Goal: Transaction & Acquisition: Book appointment/travel/reservation

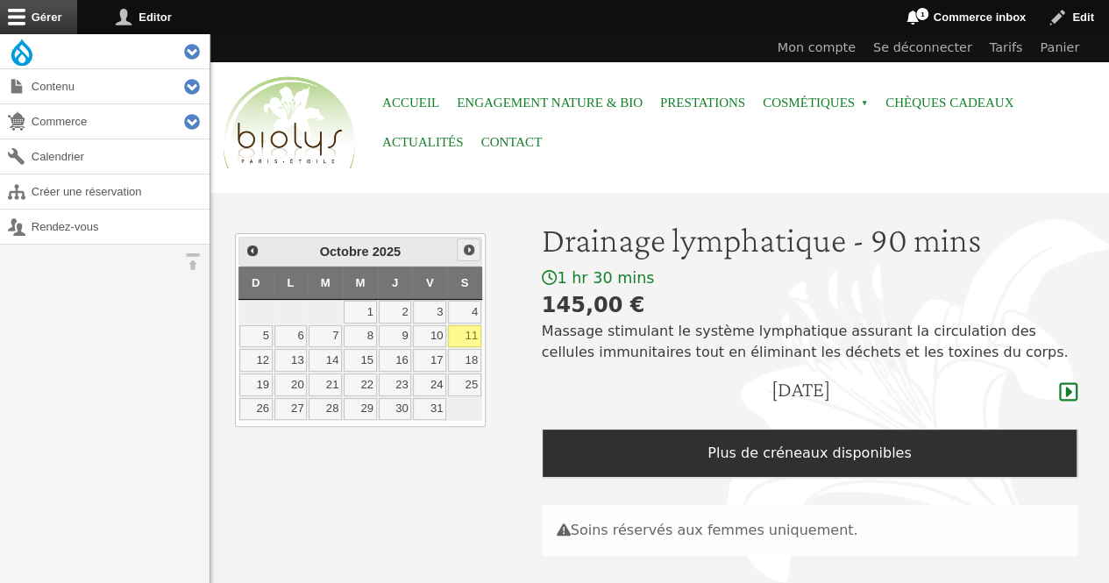
click at [465, 249] on span "Suivant" at bounding box center [469, 250] width 14 height 14
click at [470, 334] on link "8" at bounding box center [464, 336] width 33 height 23
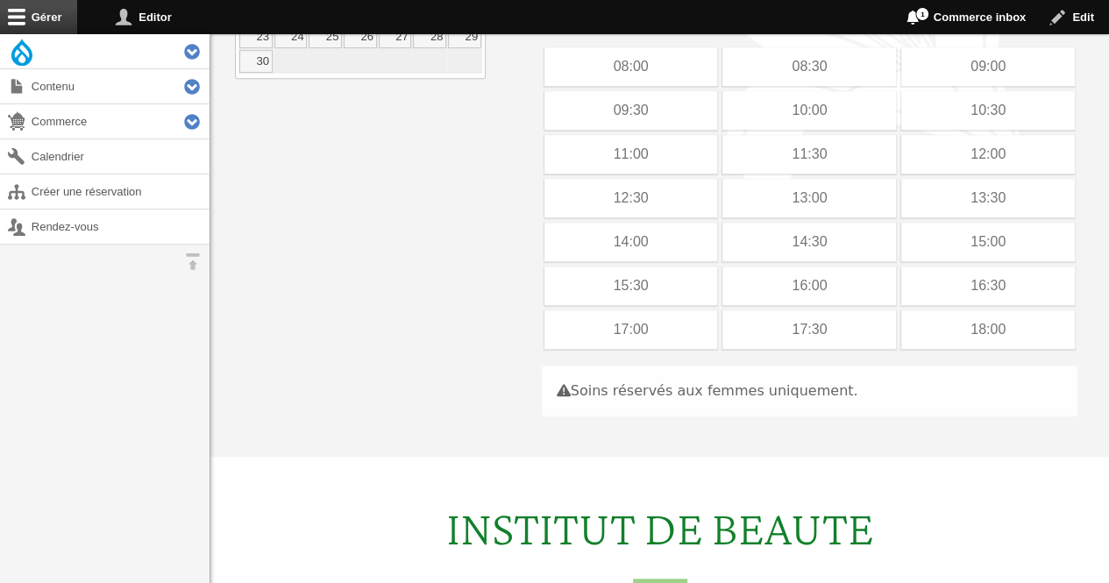
scroll to position [376, 0]
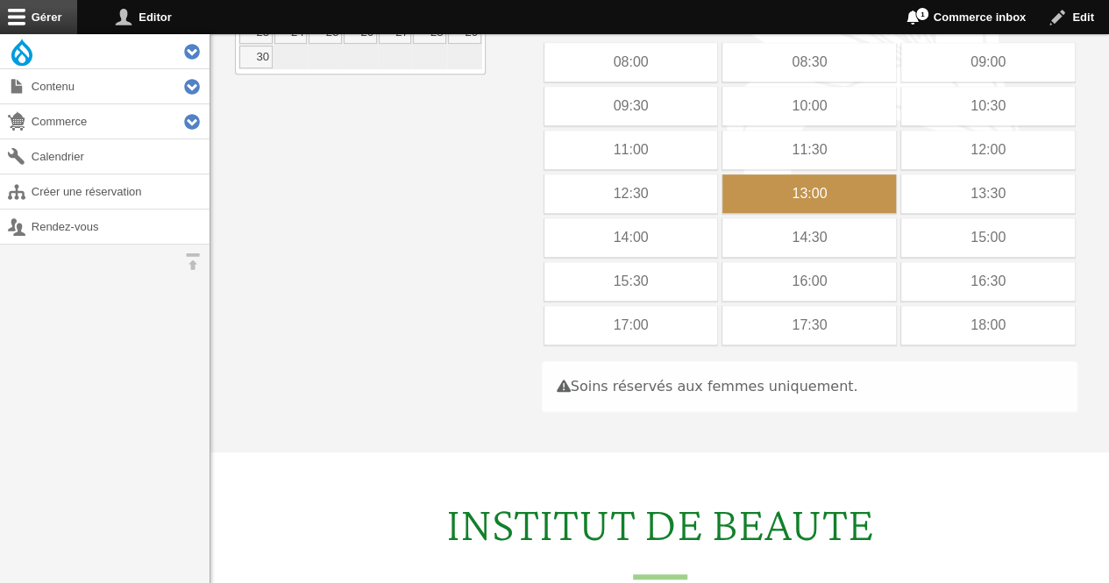
click at [817, 207] on div "13:00" at bounding box center [809, 193] width 174 height 39
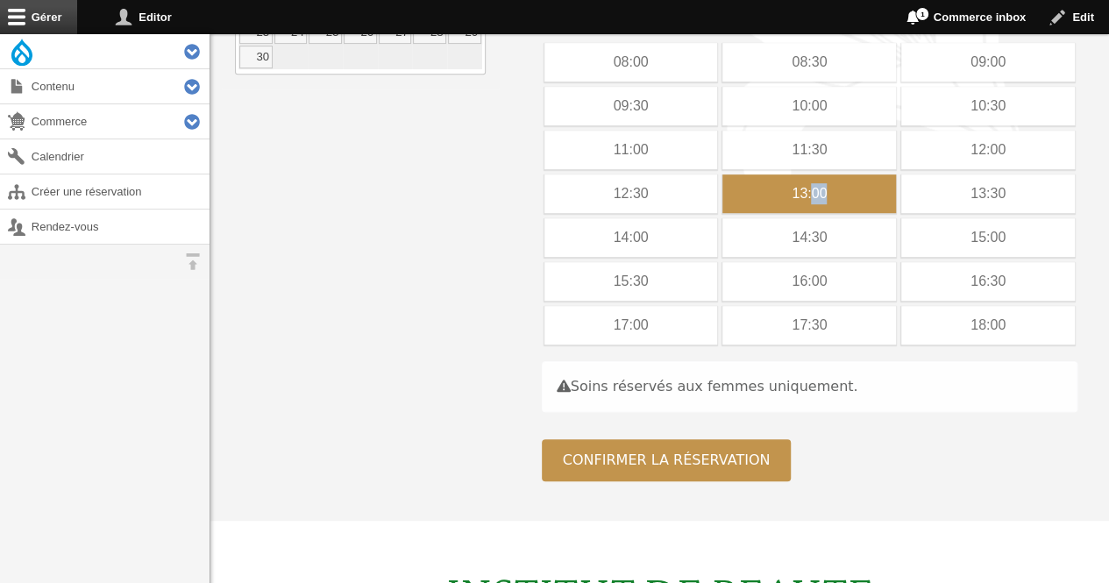
click at [817, 207] on div "13:00" at bounding box center [809, 193] width 174 height 39
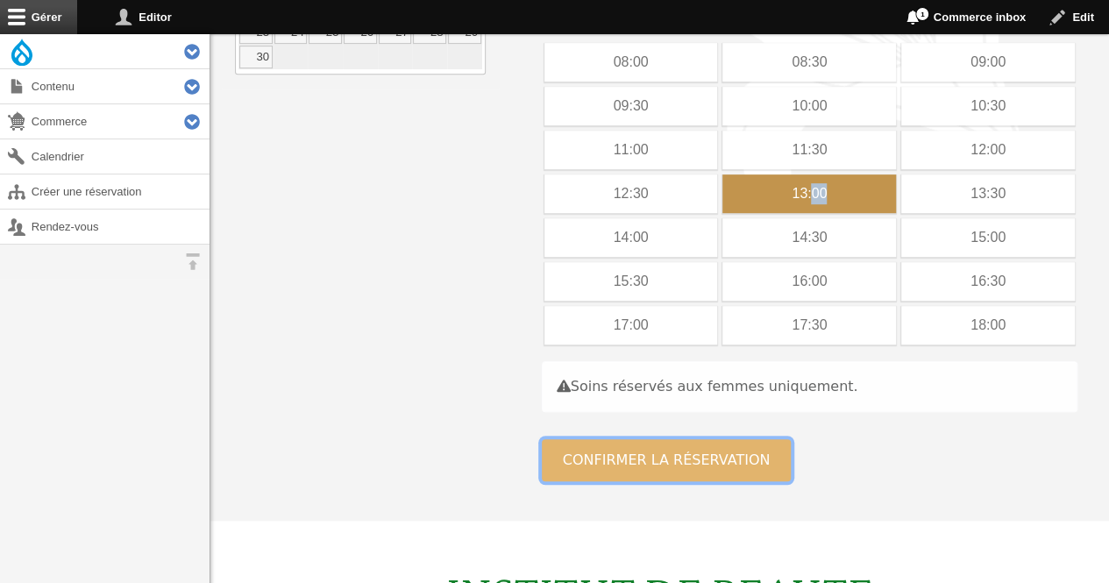
click at [601, 455] on button "Confirmer la réservation" at bounding box center [667, 460] width 250 height 42
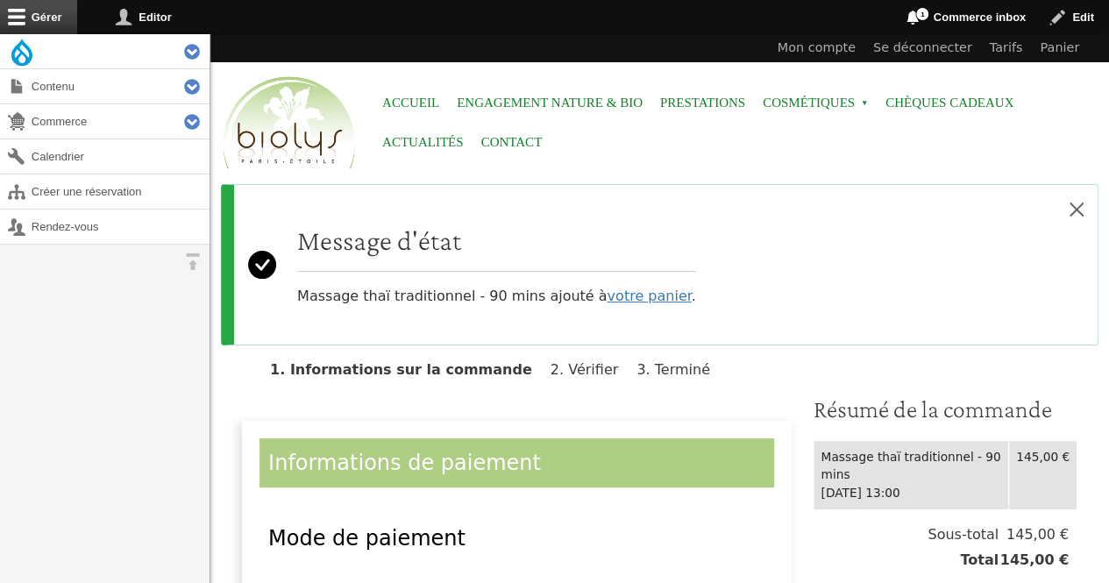
scroll to position [459, 0]
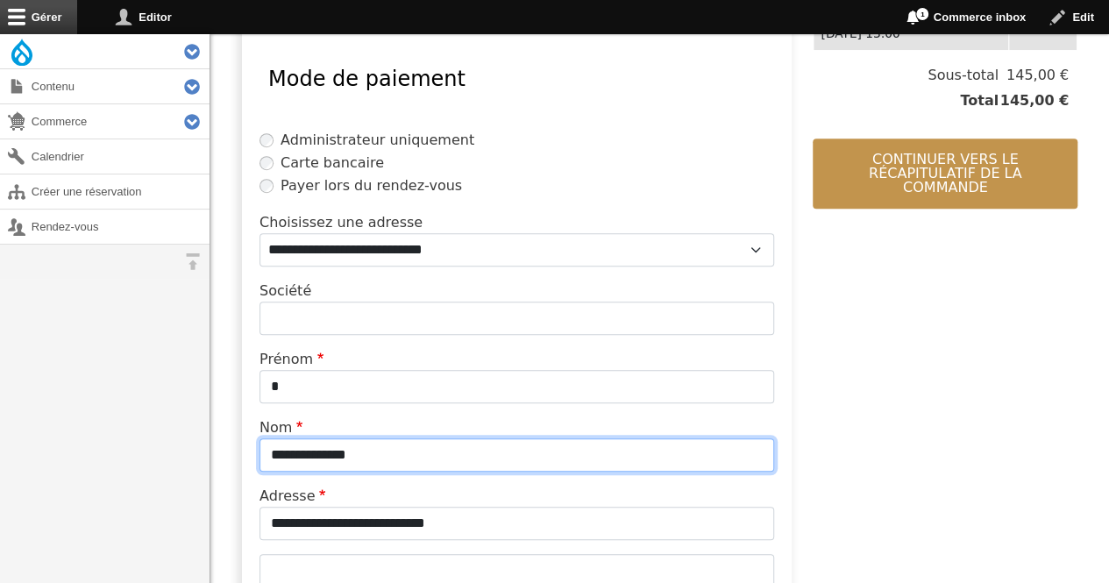
click at [366, 454] on input "**********" at bounding box center [516, 454] width 515 height 33
type input "*"
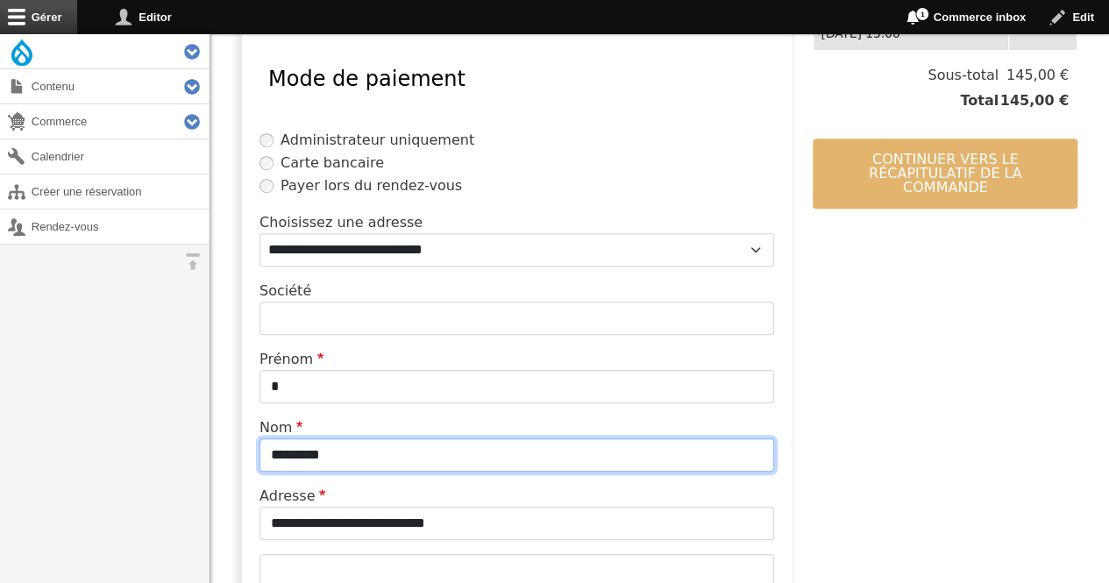
type input "*********"
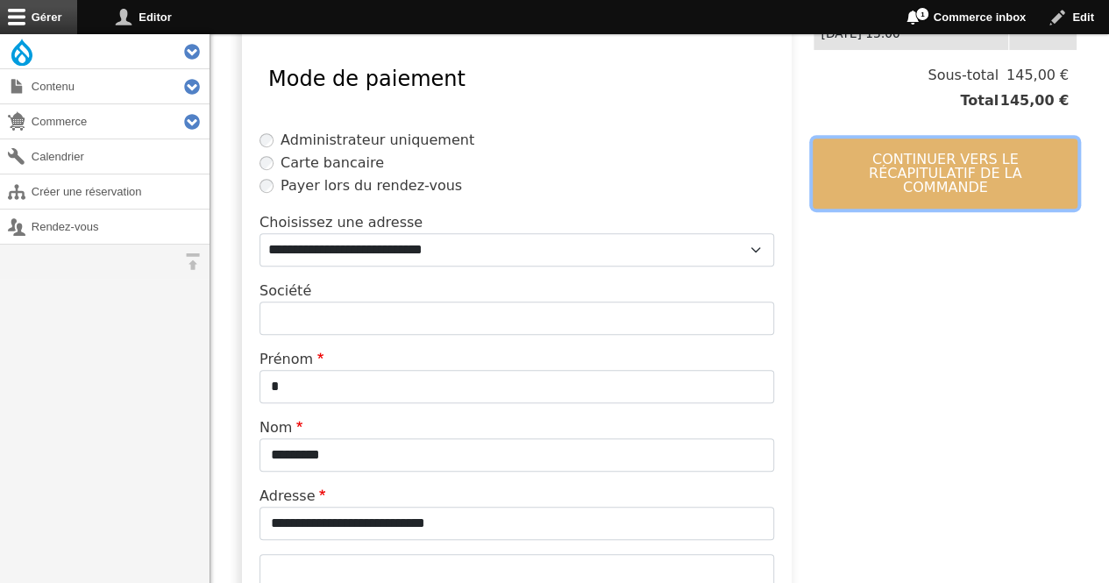
click at [903, 139] on button "Continuer vers le récapitulatif de la commande" at bounding box center [945, 174] width 265 height 70
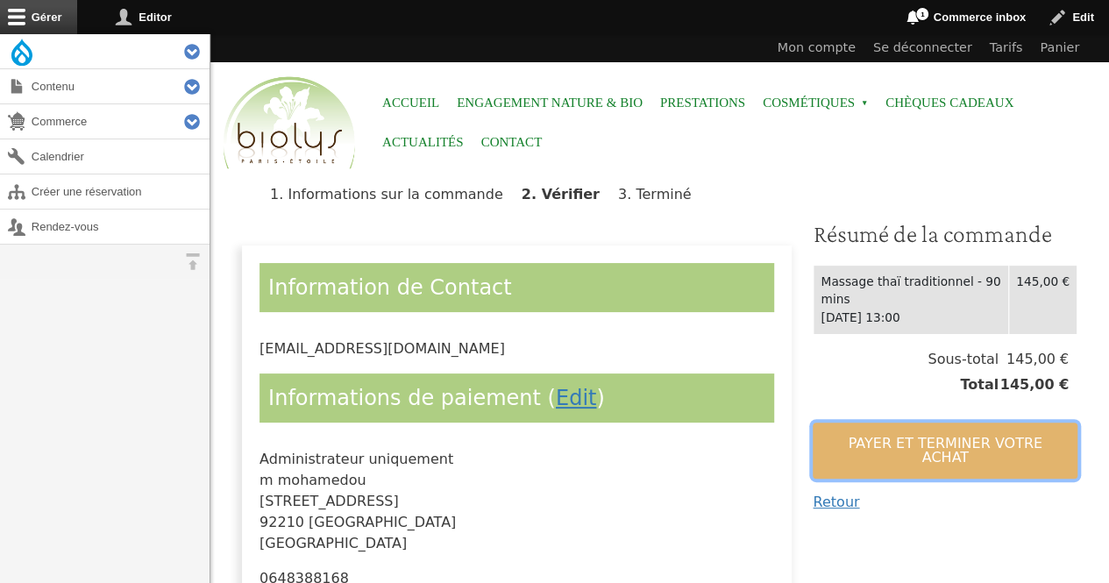
click at [866, 437] on button "Payer et terminer votre achat" at bounding box center [945, 451] width 265 height 56
